Goal: Information Seeking & Learning: Understand process/instructions

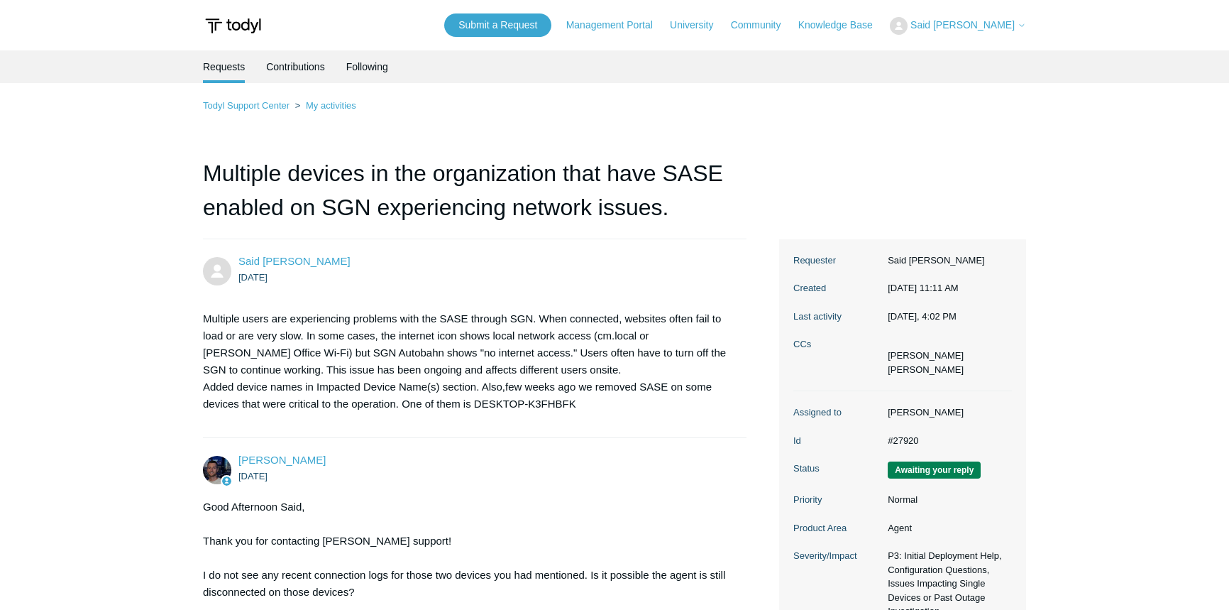
scroll to position [1677, 0]
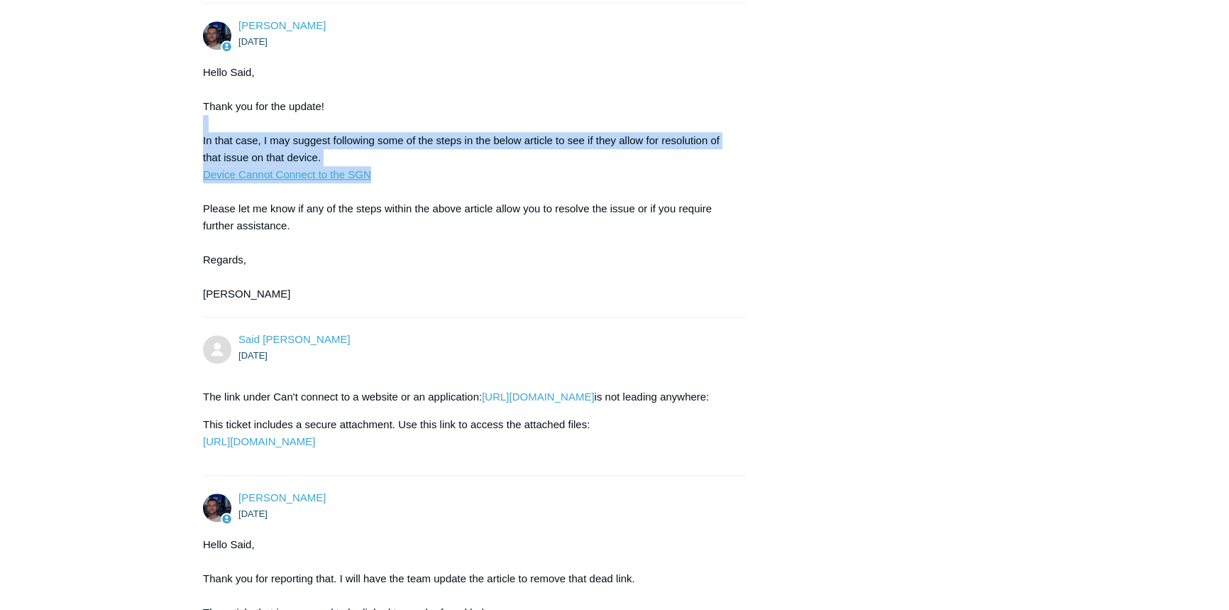
click at [297, 180] on link "Device Cannot Connect to the SGN" at bounding box center [287, 174] width 168 height 12
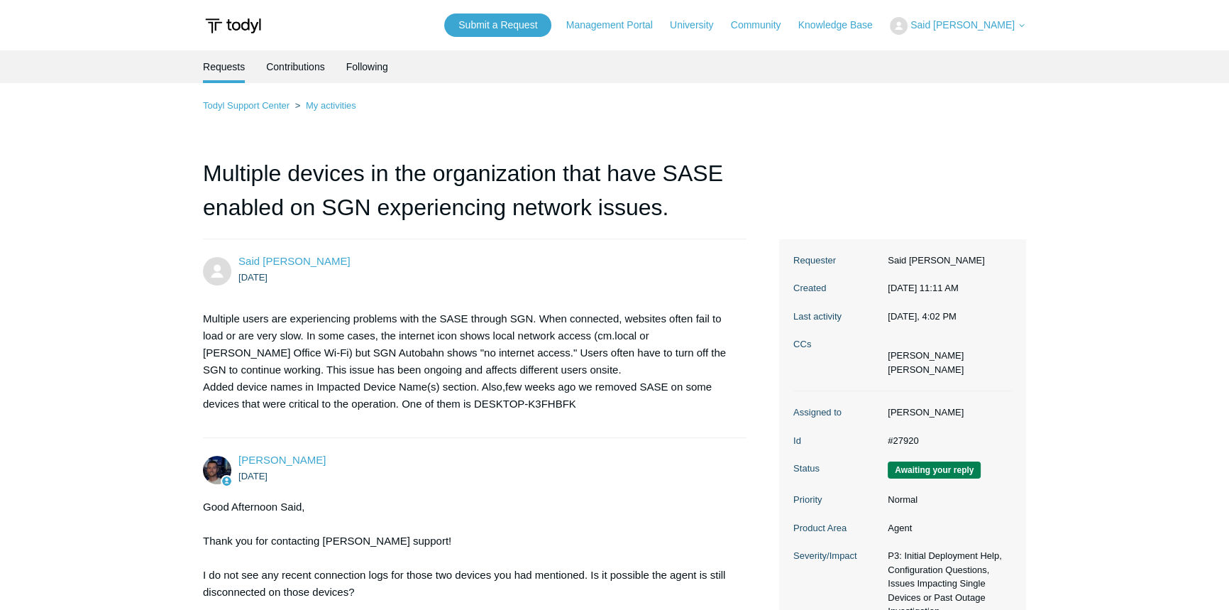
scroll to position [322, 0]
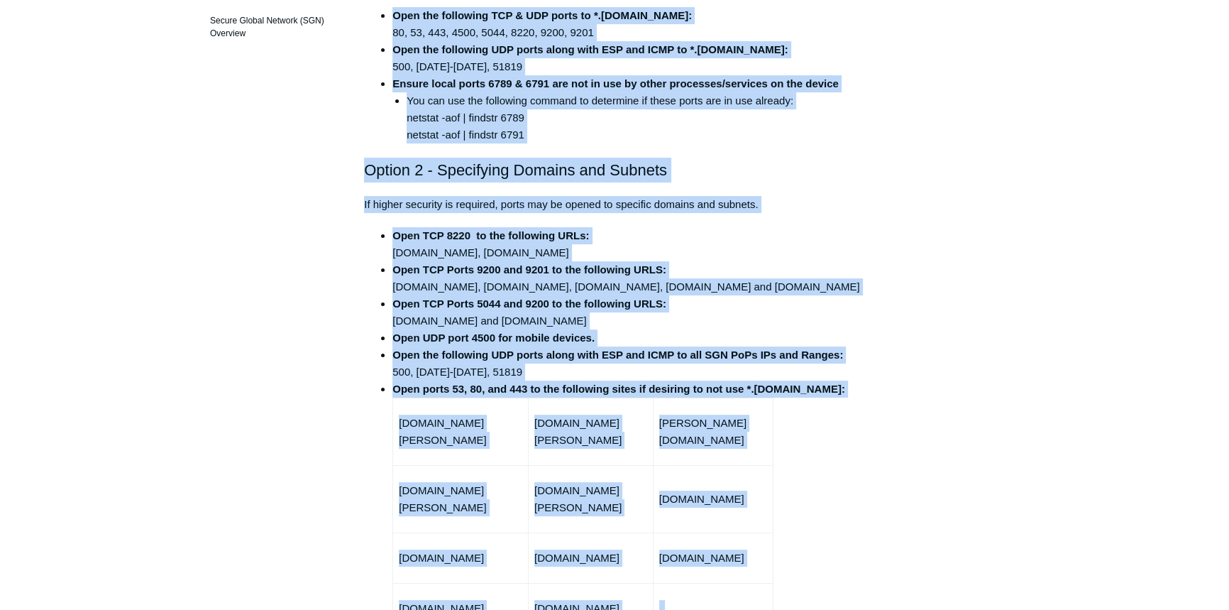
click at [744, 254] on li "Open TCP 8220 to the following URLs: fleet-wr.todyl.com, fleet-01.todyl.com" at bounding box center [628, 244] width 473 height 34
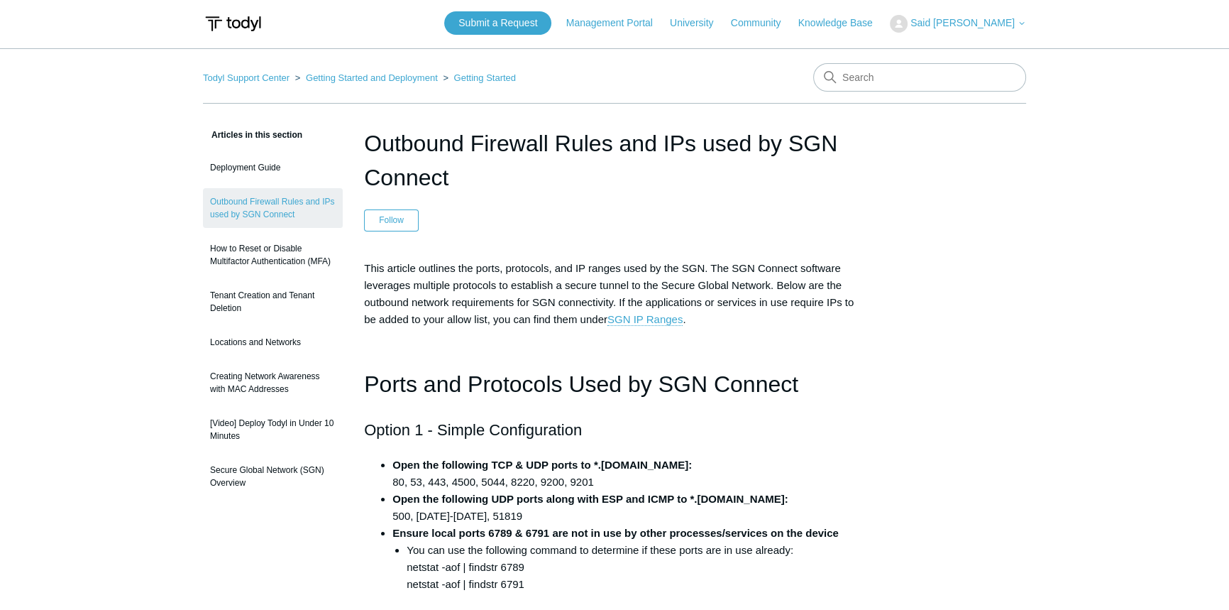
scroll to position [322, 0]
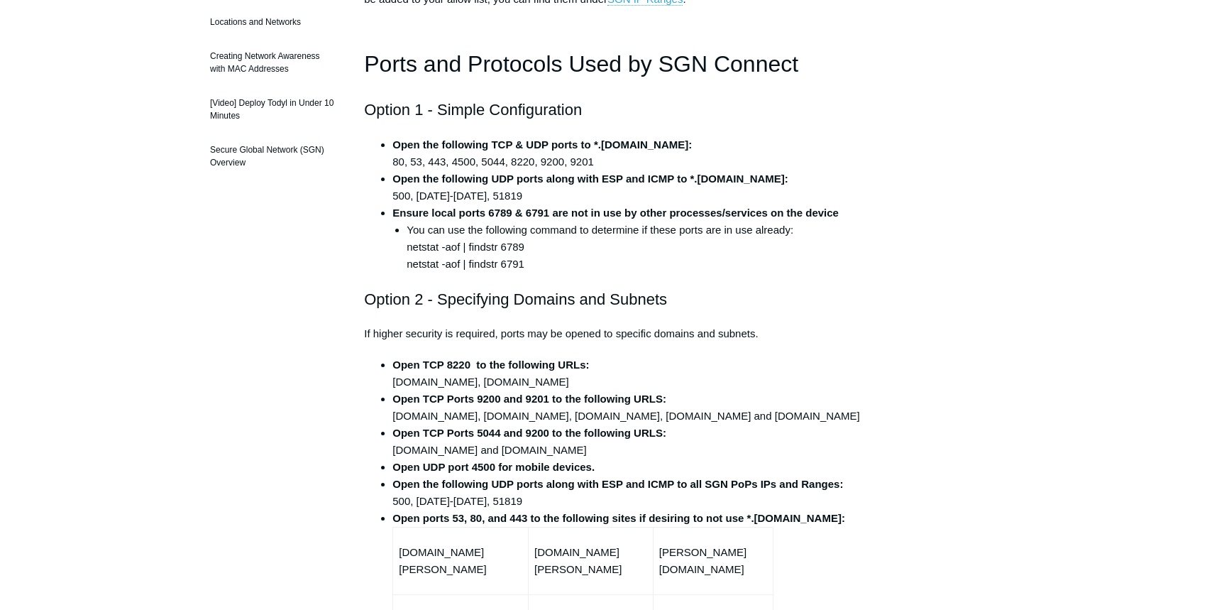
click at [411, 248] on li "You can use the following command to determine if these ports are in use alread…" at bounding box center [636, 246] width 458 height 51
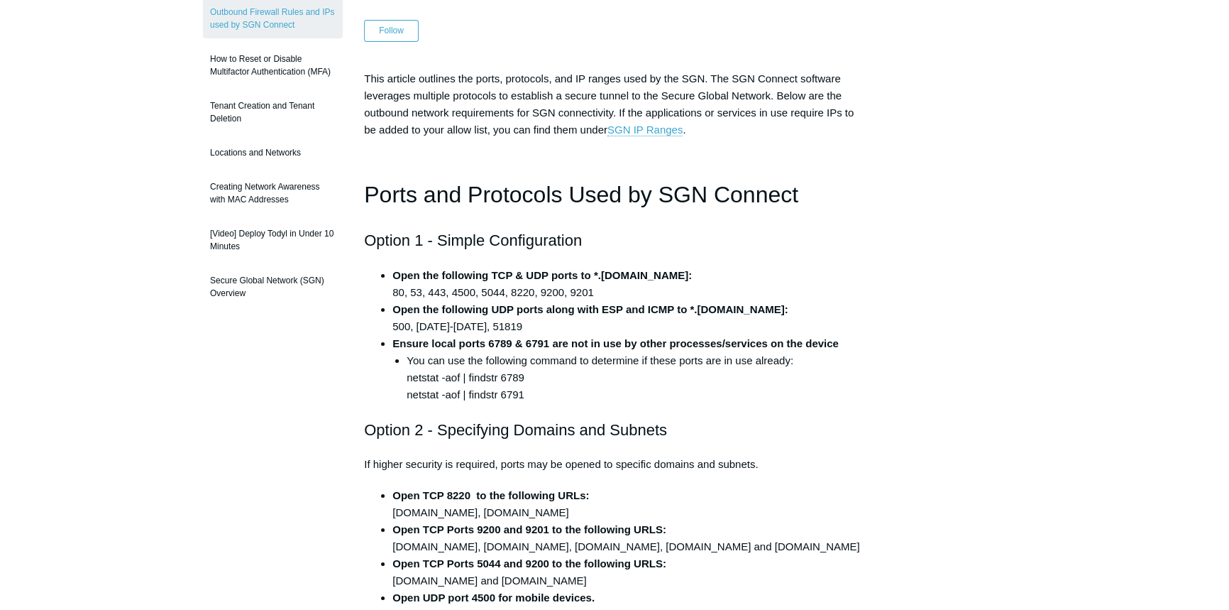
scroll to position [193, 0]
